Goal: Answer question/provide support

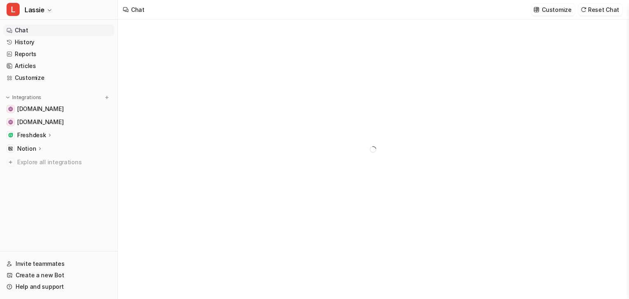
type textarea "**********"
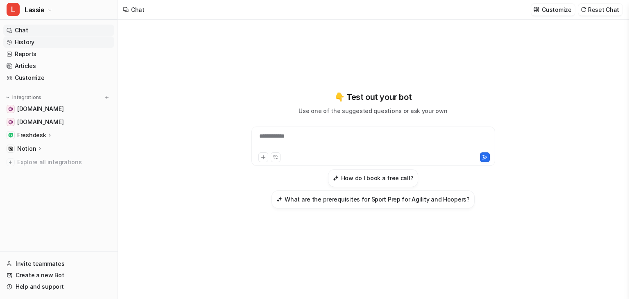
click at [63, 39] on link "History" at bounding box center [58, 41] width 111 height 11
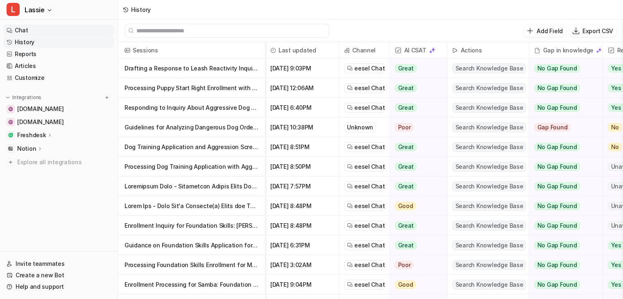
click at [88, 33] on link "Chat" at bounding box center [58, 30] width 111 height 11
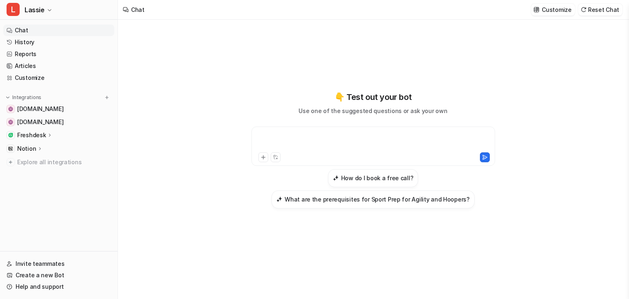
click at [281, 135] on div at bounding box center [374, 141] width 240 height 19
paste div
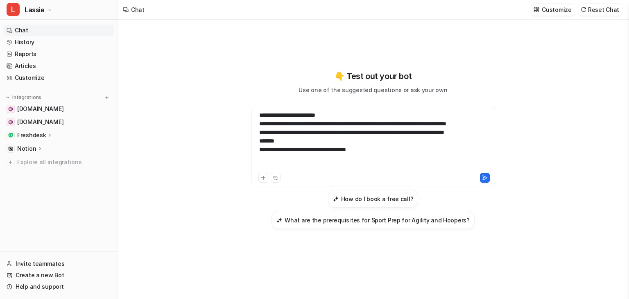
click at [283, 168] on div "**********" at bounding box center [374, 141] width 240 height 60
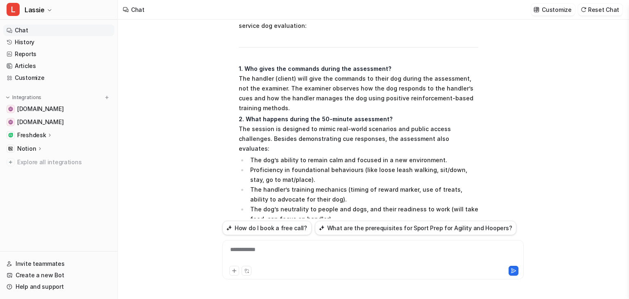
scroll to position [82, 0]
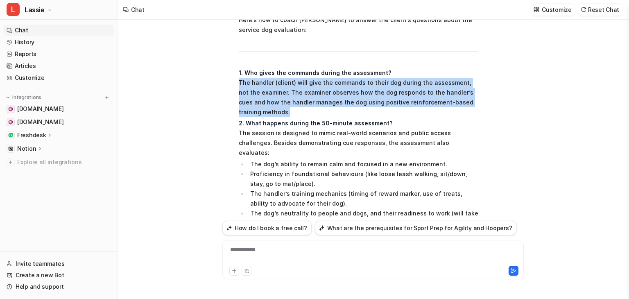
drag, startPoint x: 238, startPoint y: 82, endPoint x: 483, endPoint y: 106, distance: 246.6
click at [483, 106] on div "L Searched knowledge base search_queries : [ "service dog training exam process…" at bounding box center [372, 210] width 301 height 416
copy p "The handler (client) will give the commands to their dog during the assessment,…"
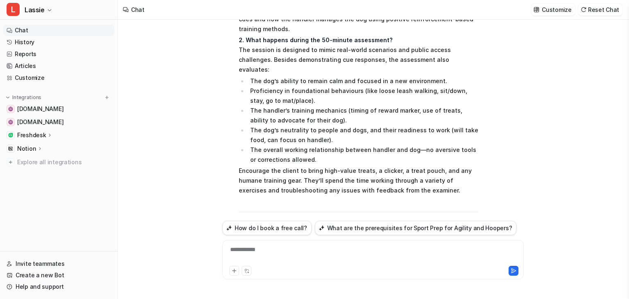
scroll to position [179, 0]
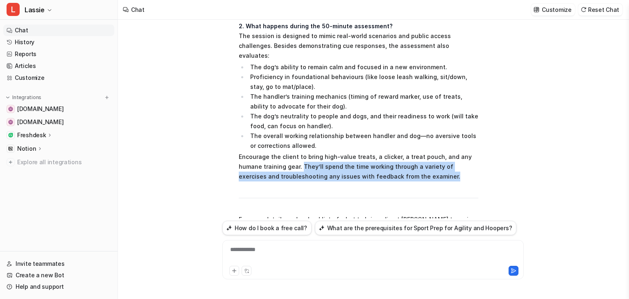
drag, startPoint x: 300, startPoint y: 147, endPoint x: 400, endPoint y: 163, distance: 100.8
click at [400, 163] on span "Here’s how to coach [PERSON_NAME] to answer the client’s questions about the se…" at bounding box center [359, 111] width 240 height 391
copy p "They’ll spend the time working through a variety of exercises and troubleshooti…"
